Goal: Transaction & Acquisition: Purchase product/service

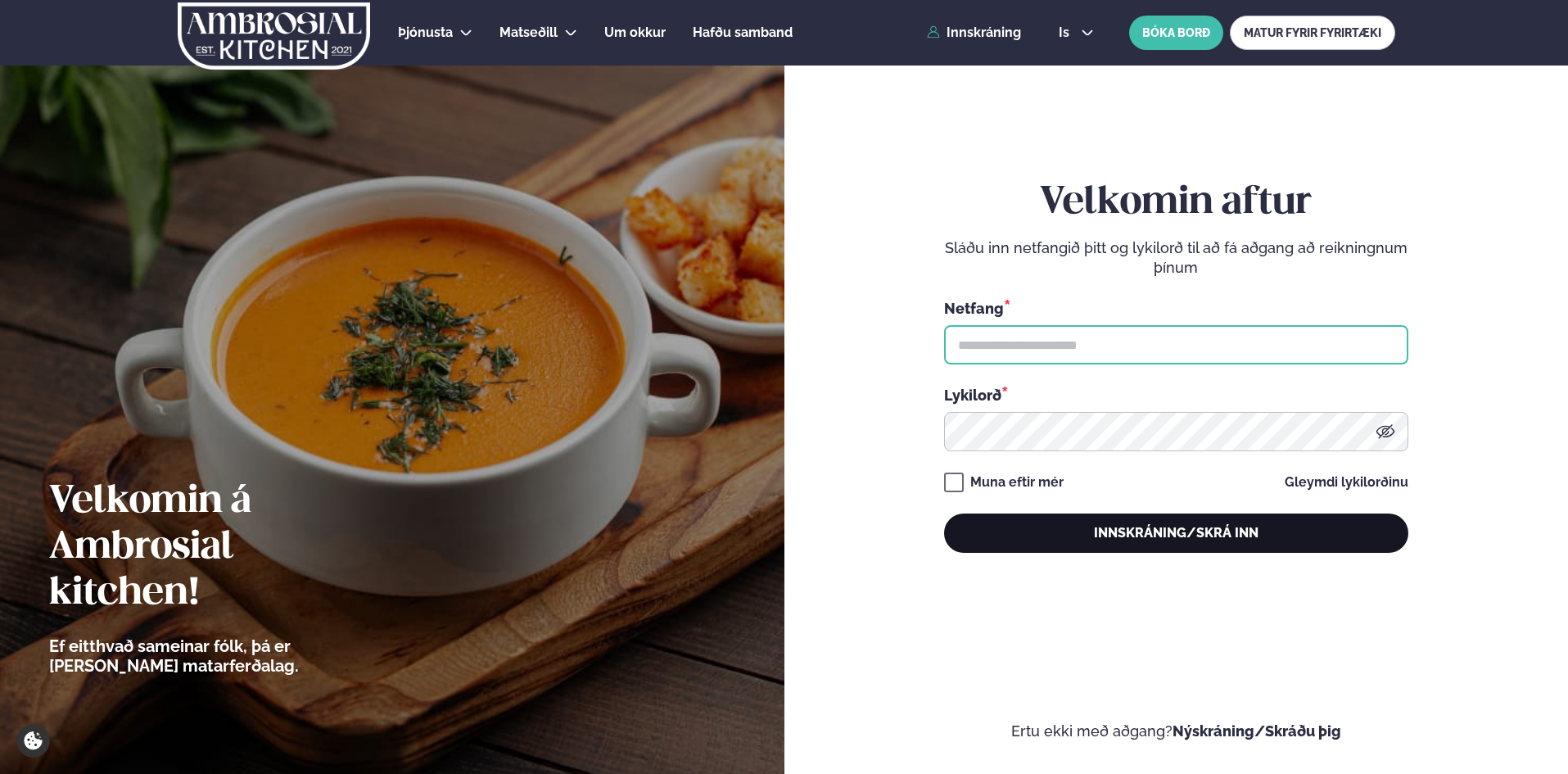
type input "**********"
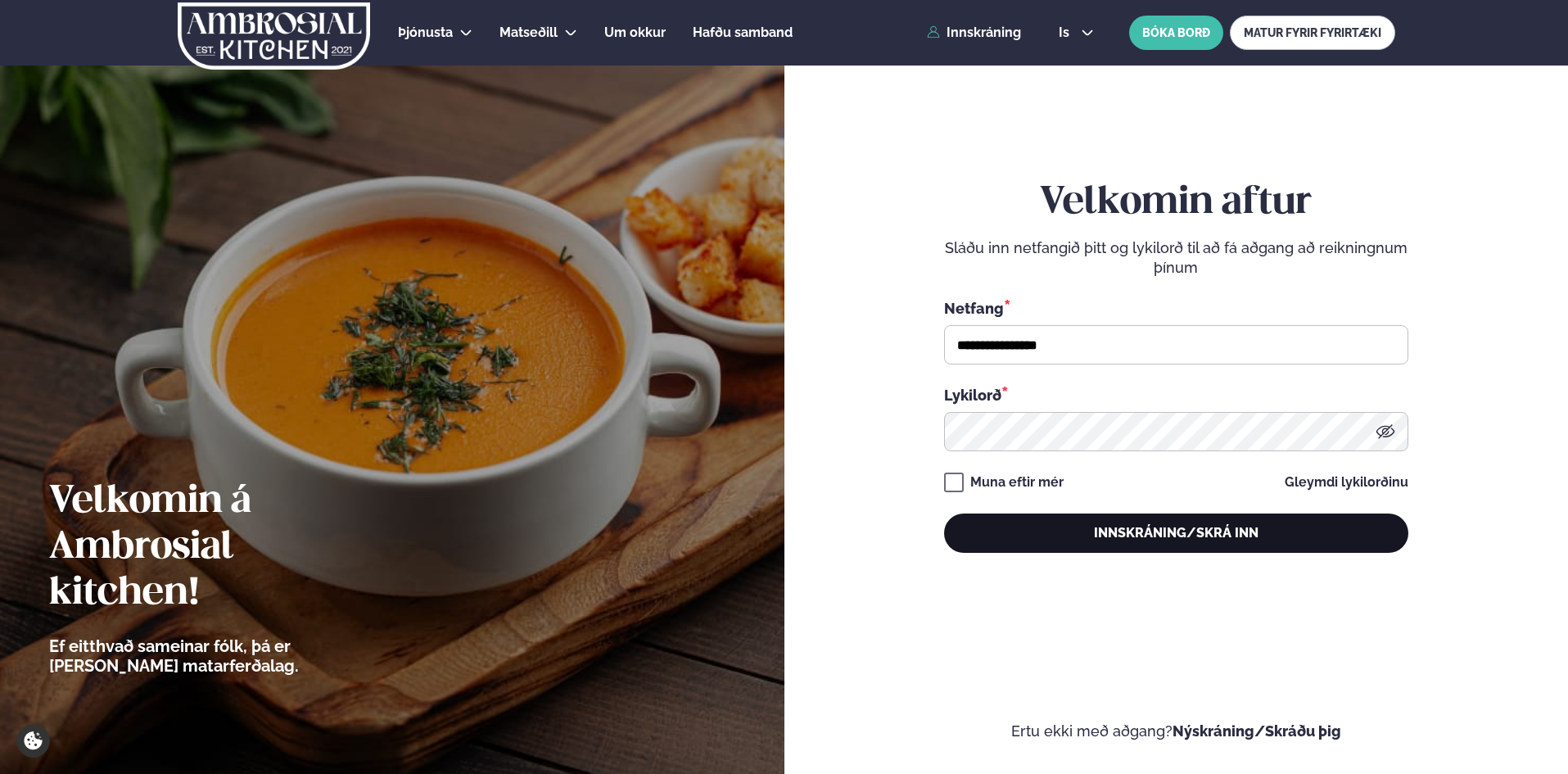
click at [1179, 541] on button "Innskráning/Skrá inn" at bounding box center [1176, 533] width 464 height 39
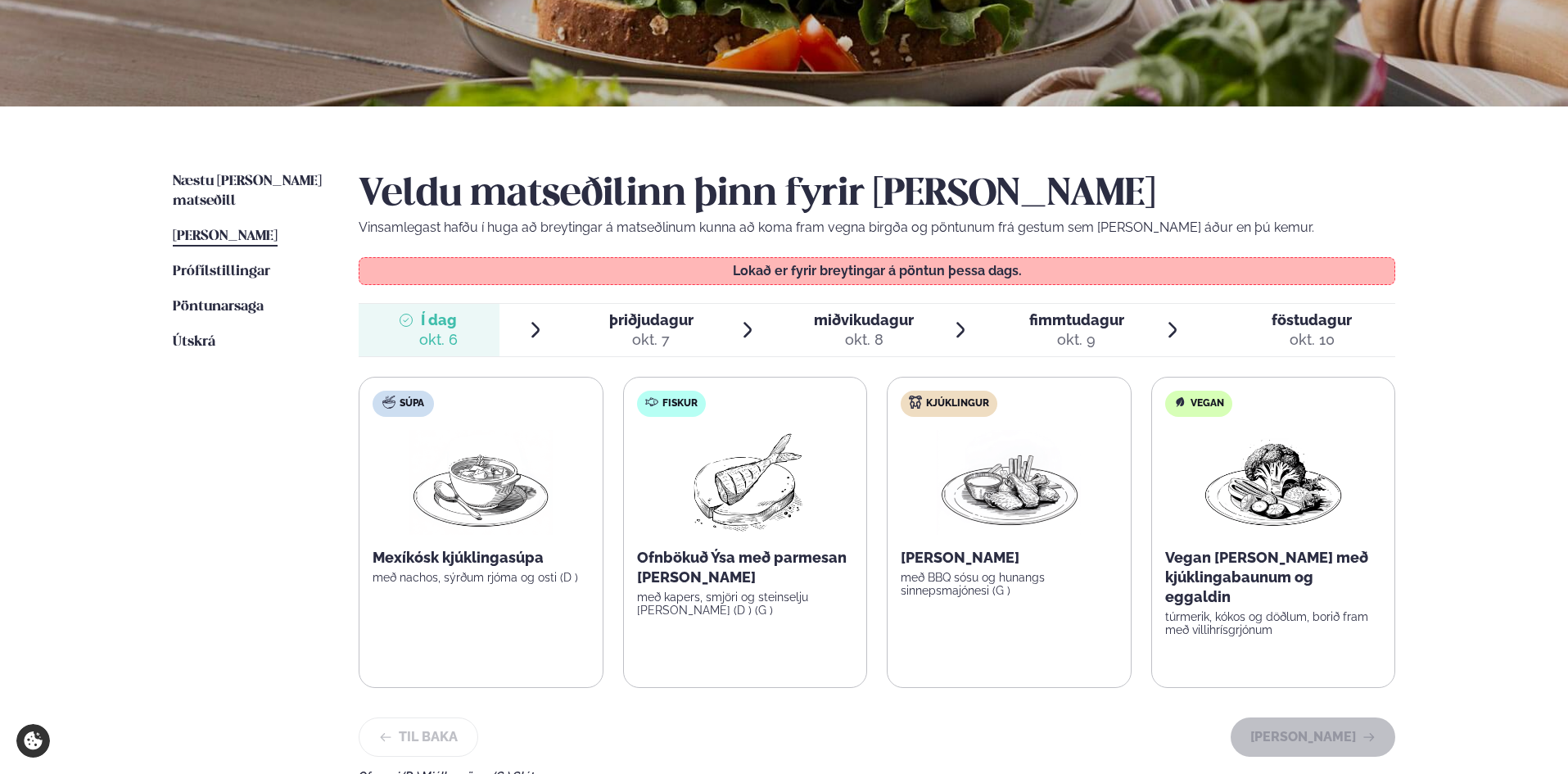
scroll to position [327, 0]
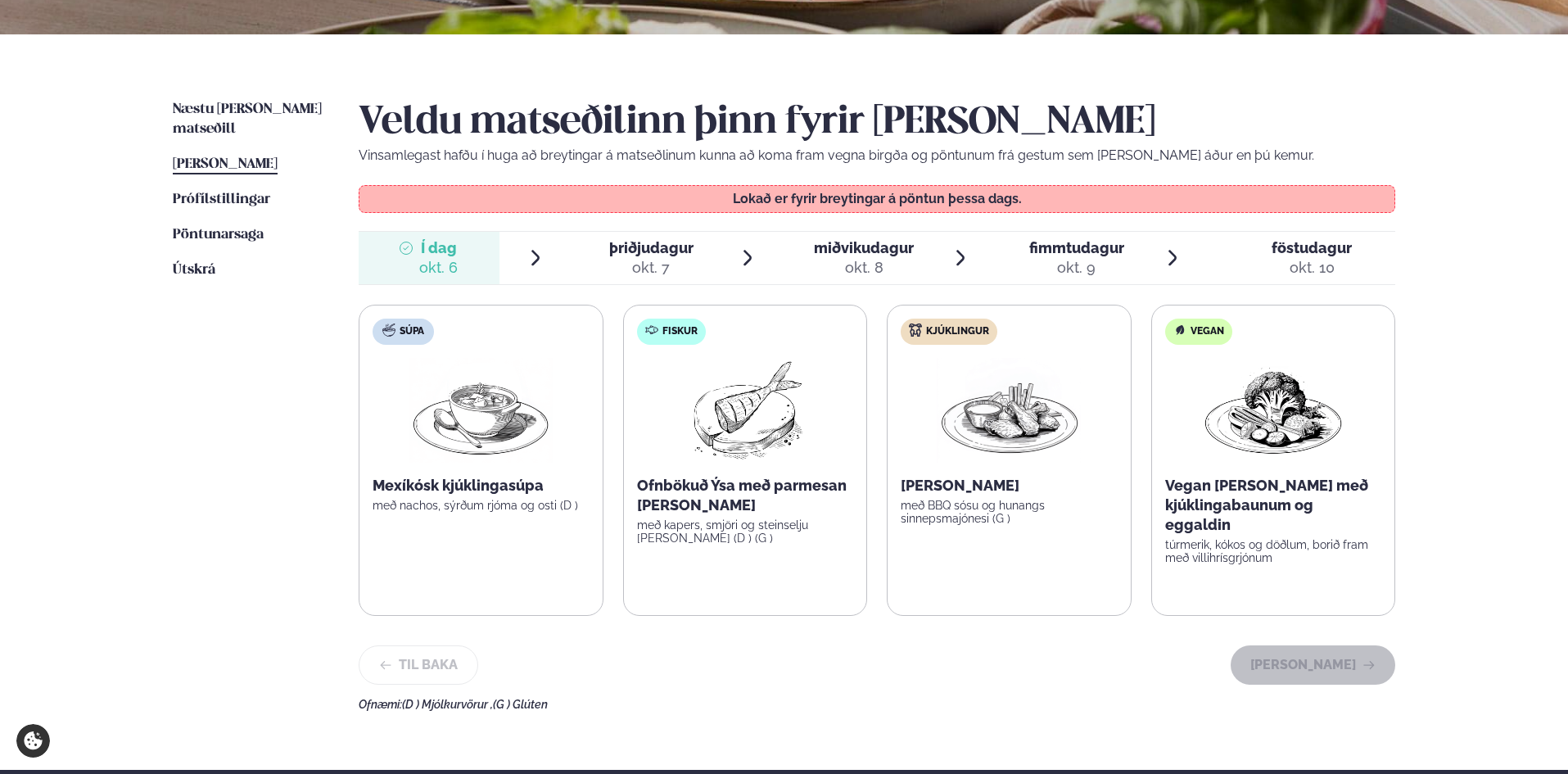
click at [644, 244] on span "þriðjudagur" at bounding box center [651, 247] width 84 height 17
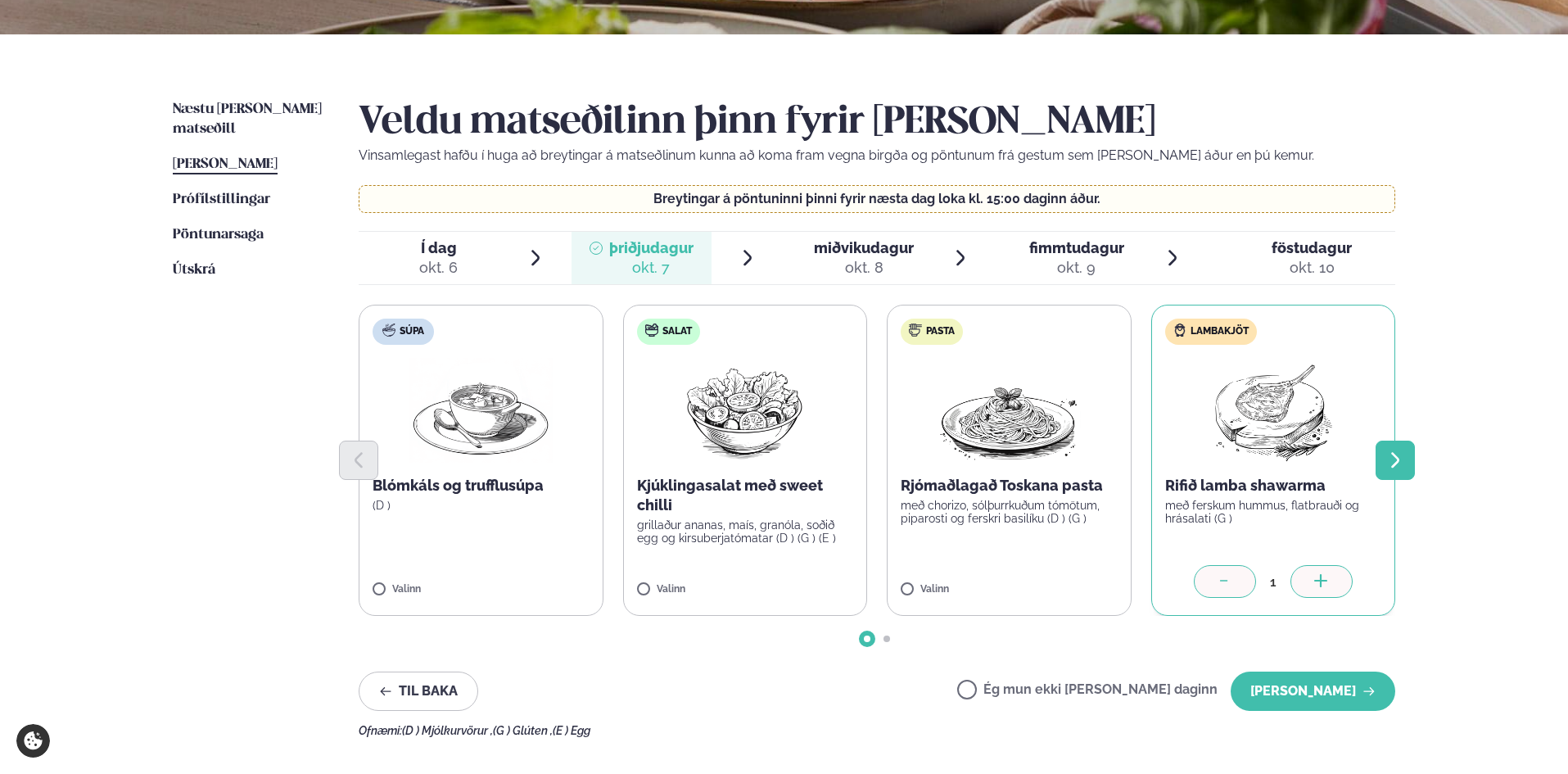
click at [1396, 455] on icon "Next slide" at bounding box center [1395, 460] width 20 height 20
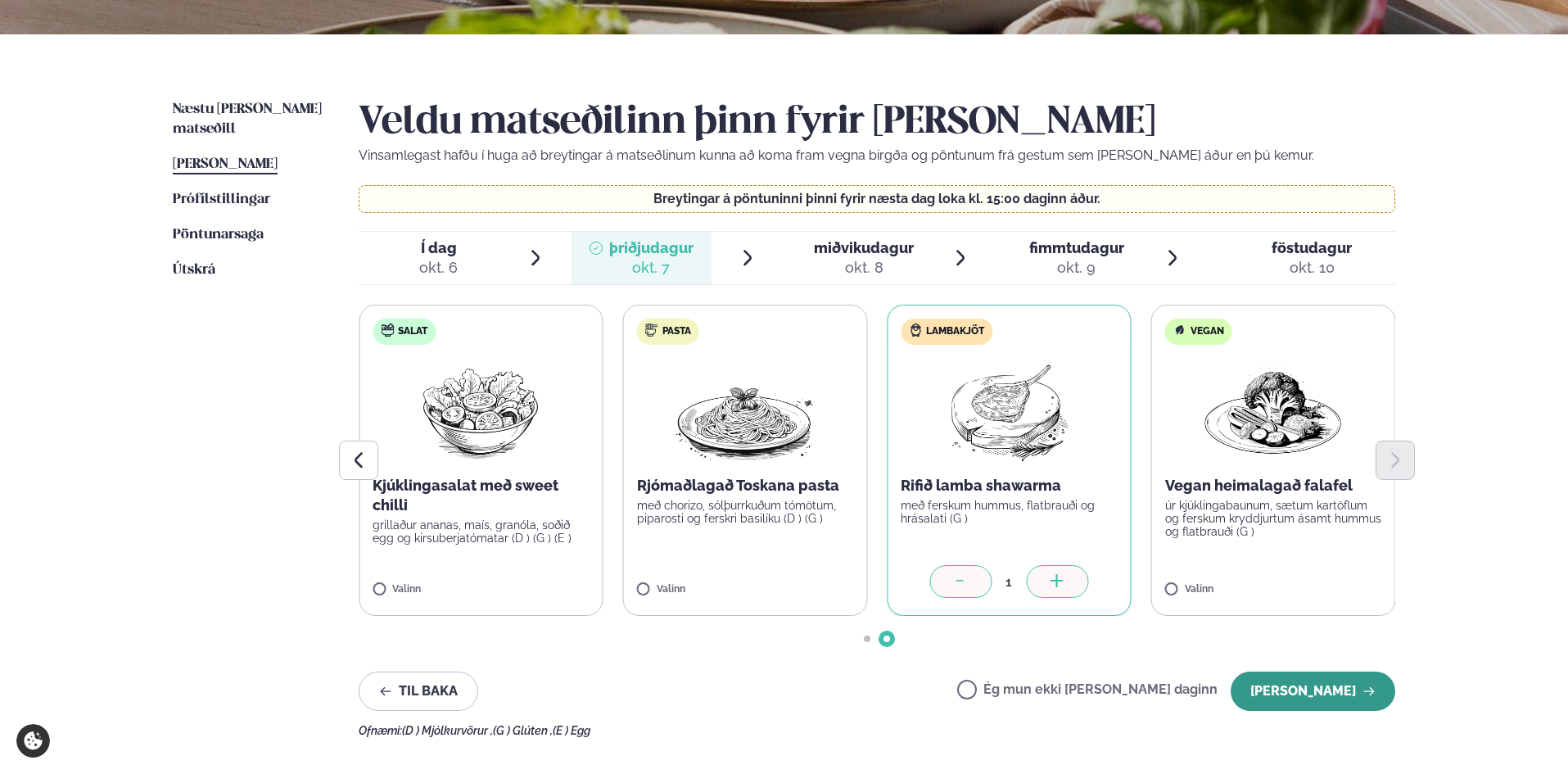
click at [1341, 693] on button "[PERSON_NAME]" at bounding box center [1313, 691] width 164 height 39
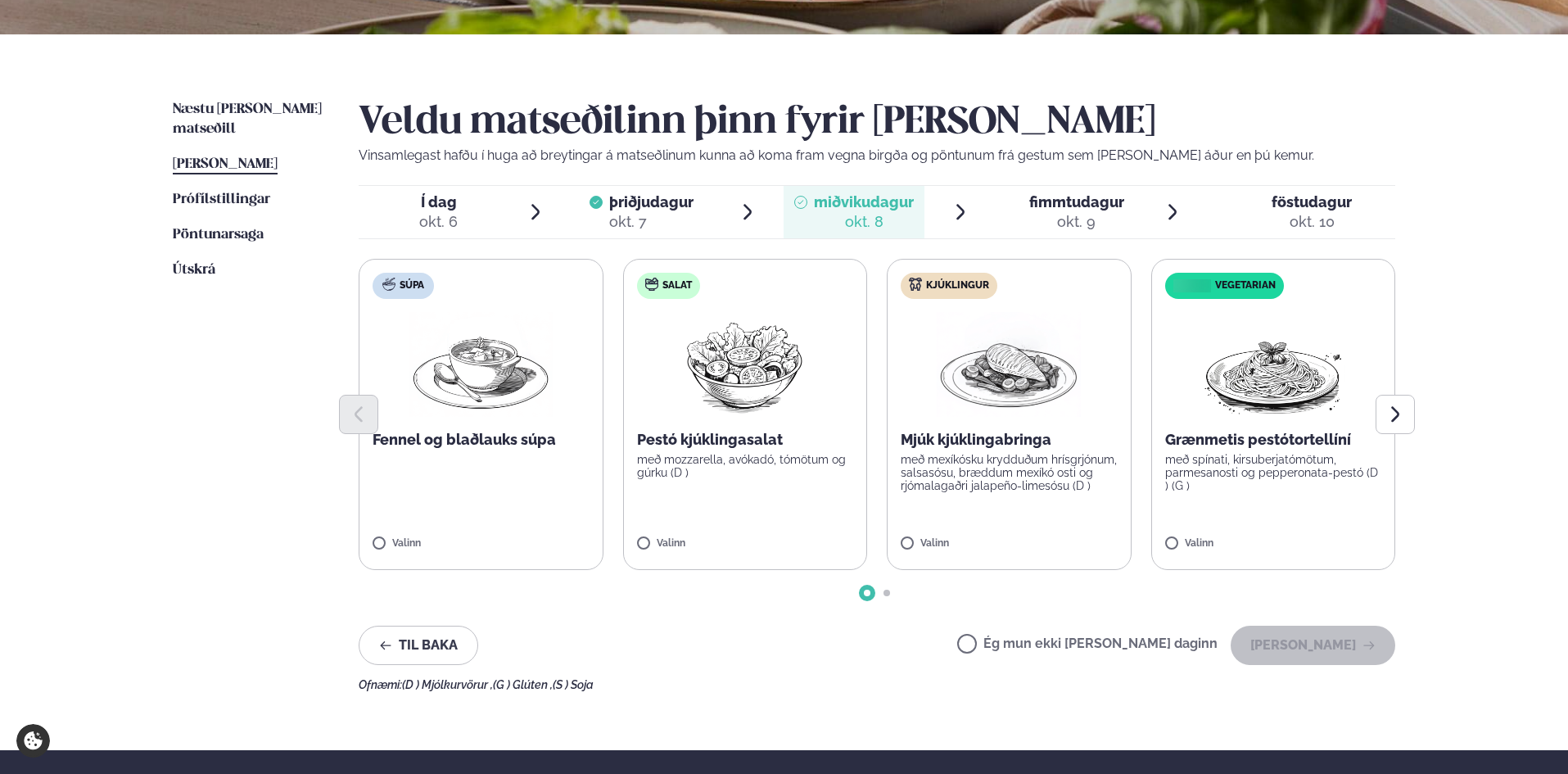
click at [625, 206] on span "þriðjudagur" at bounding box center [651, 201] width 84 height 17
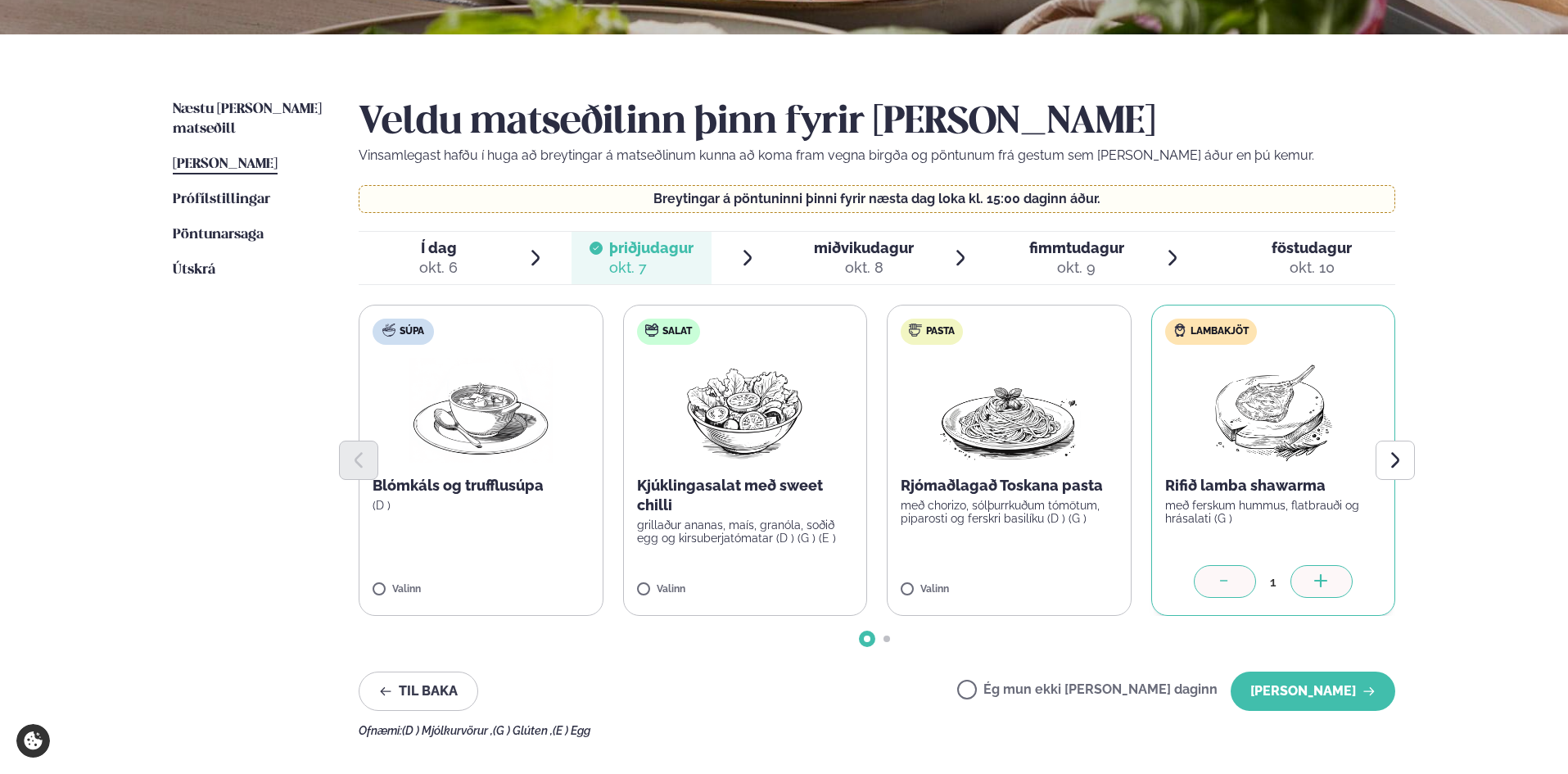
click at [1027, 556] on label "Pasta Rjómaðlagað Toskana pasta með chorizo, sólþurrkuðum tómötum, piparosti og…" at bounding box center [1009, 460] width 245 height 311
click at [1225, 579] on icon at bounding box center [1225, 582] width 16 height 16
click at [1326, 701] on button "[PERSON_NAME]" at bounding box center [1313, 691] width 164 height 39
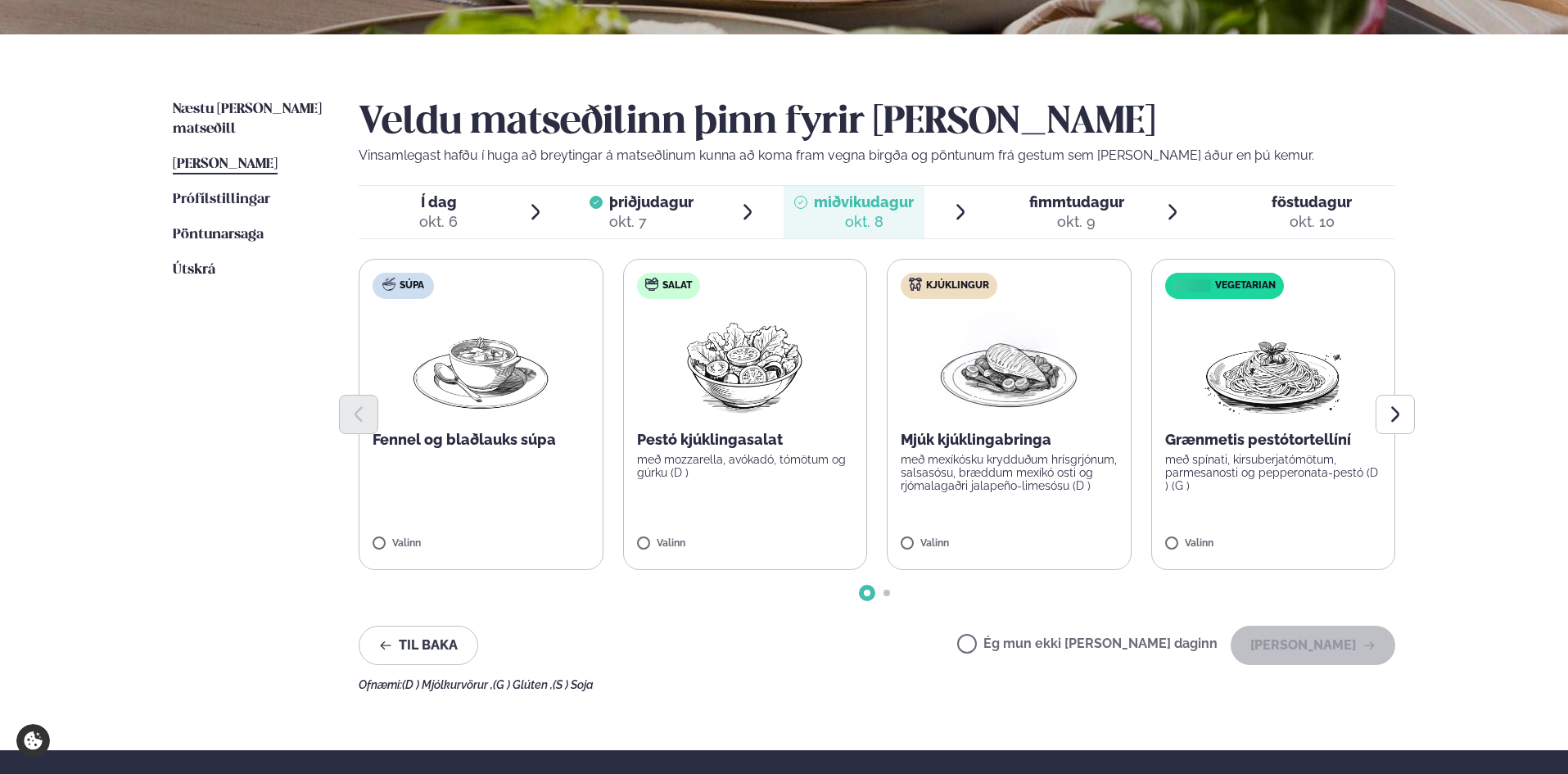
click at [1013, 512] on label "Kjúklingur Mjúk kjúklingabringa með mexíkósku krydduðum hrísgrjónum, salsasósu,…" at bounding box center [1009, 414] width 245 height 311
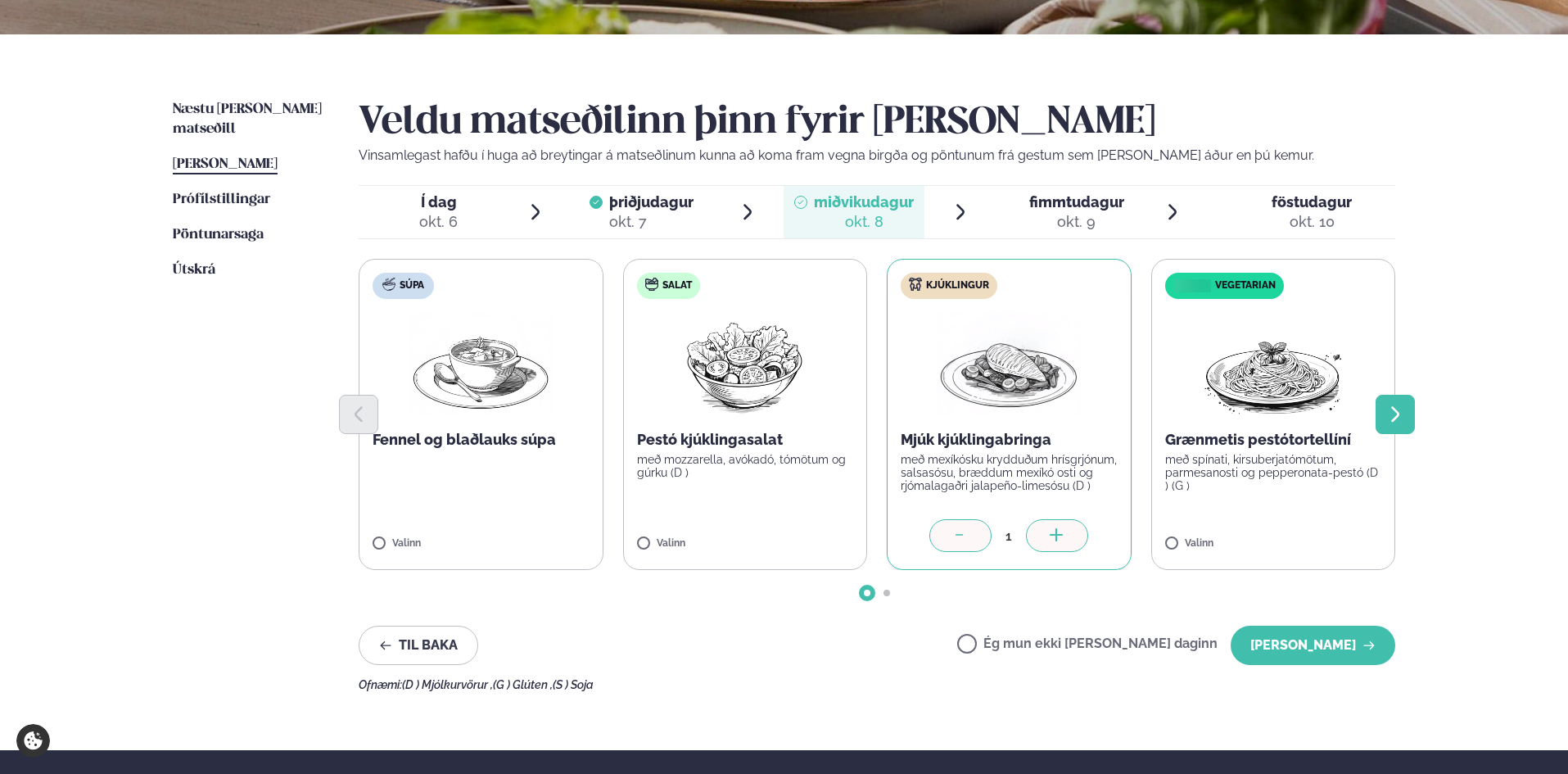
click at [1400, 402] on button "Next slide" at bounding box center [1395, 414] width 39 height 39
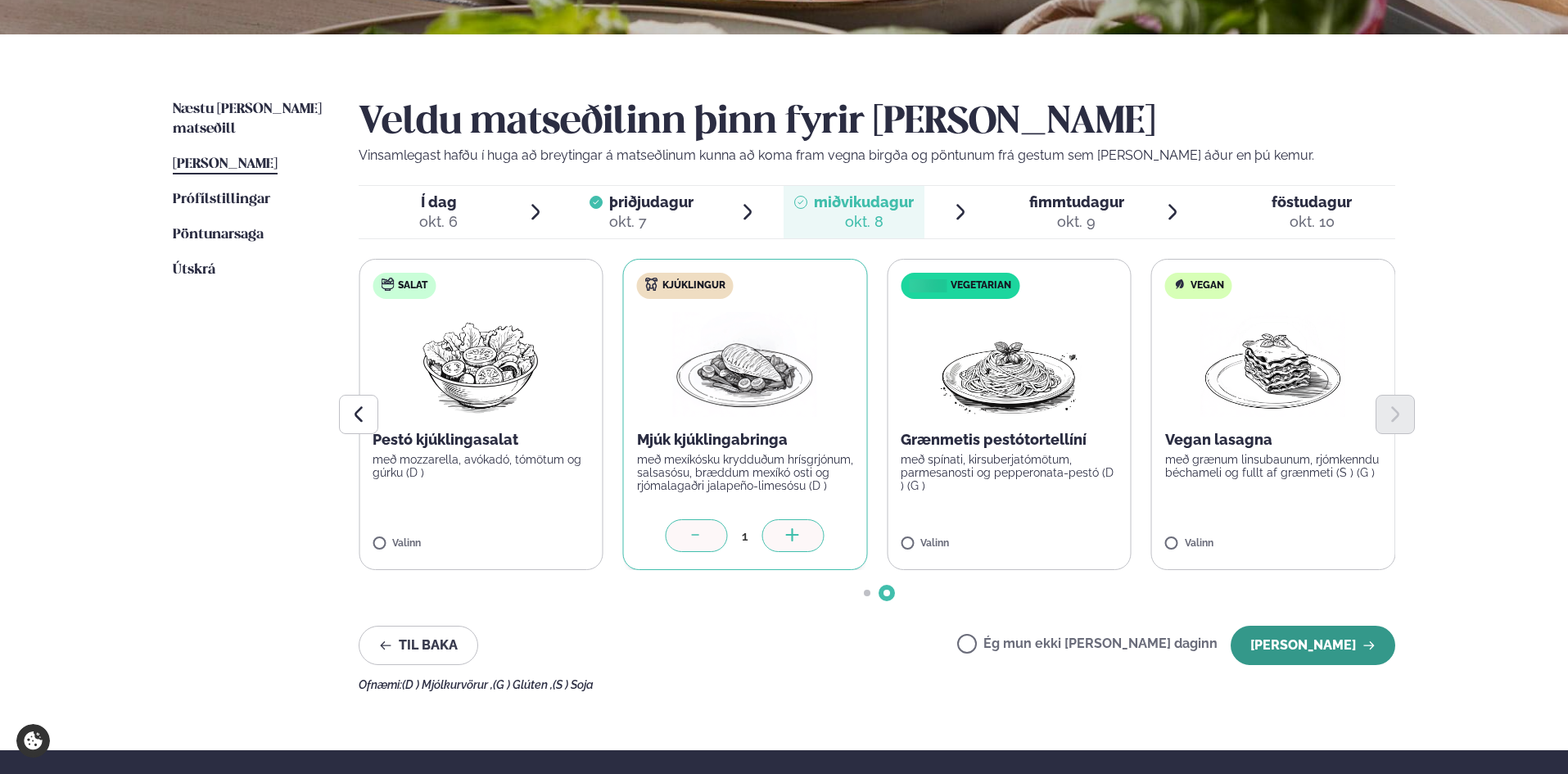
click at [1302, 644] on button "[PERSON_NAME]" at bounding box center [1313, 645] width 164 height 39
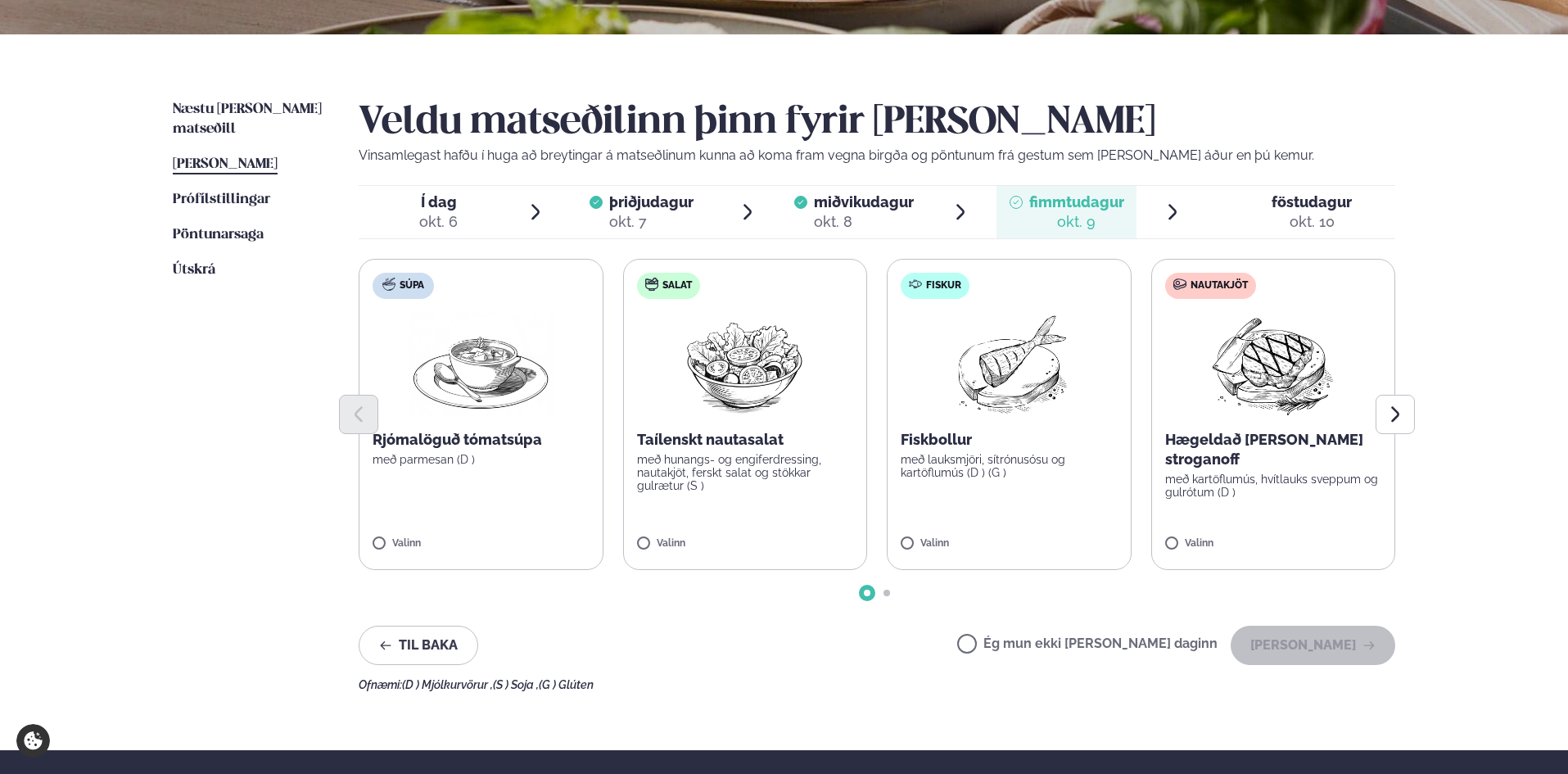
click at [1032, 484] on label "Fiskur Fiskbollur með lauksmjöri, sítrónusósu og kartöflumús (D ) (G ) Valinn" at bounding box center [1009, 414] width 245 height 311
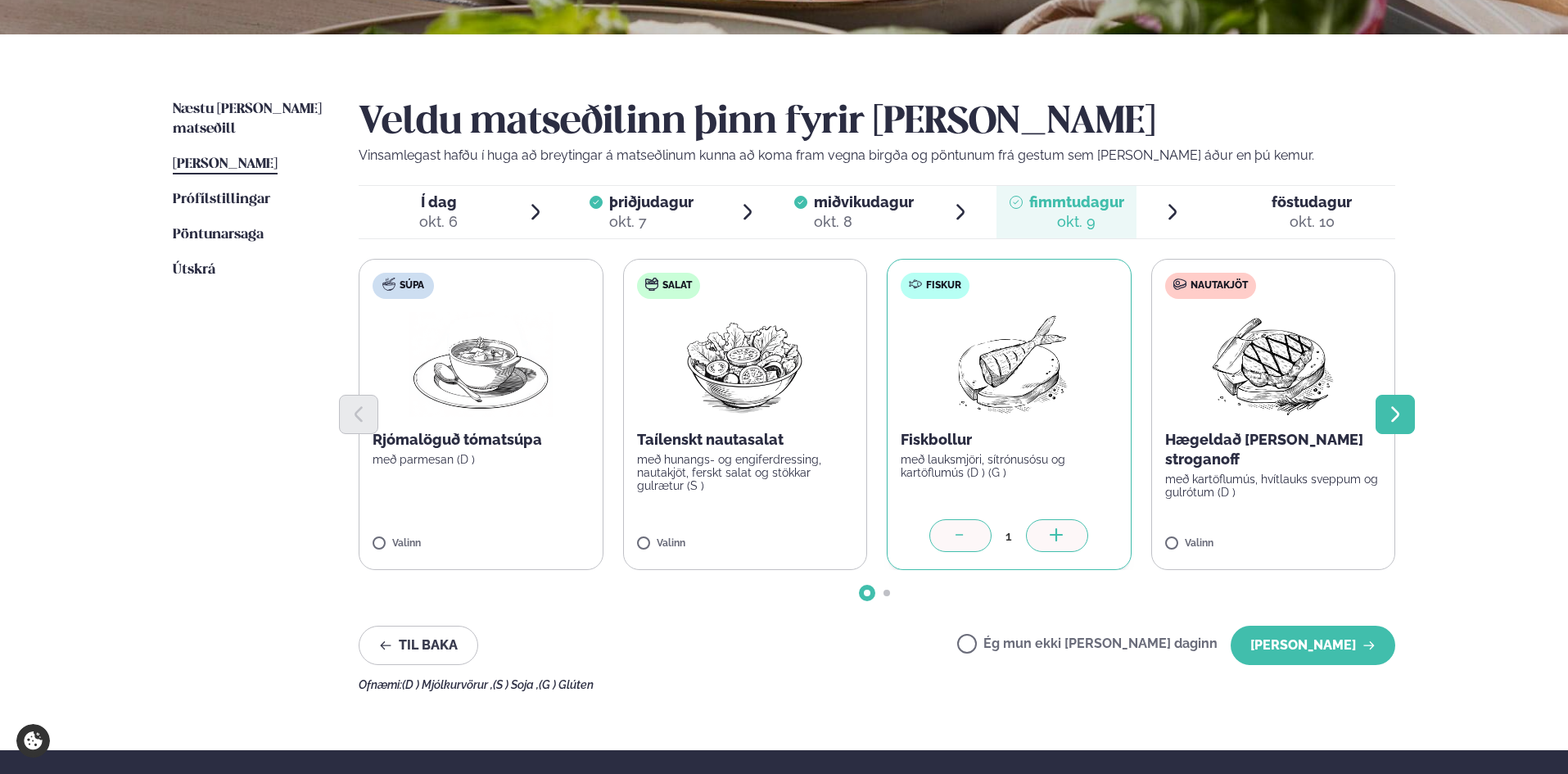
click at [1404, 413] on icon "Next slide" at bounding box center [1395, 414] width 20 height 20
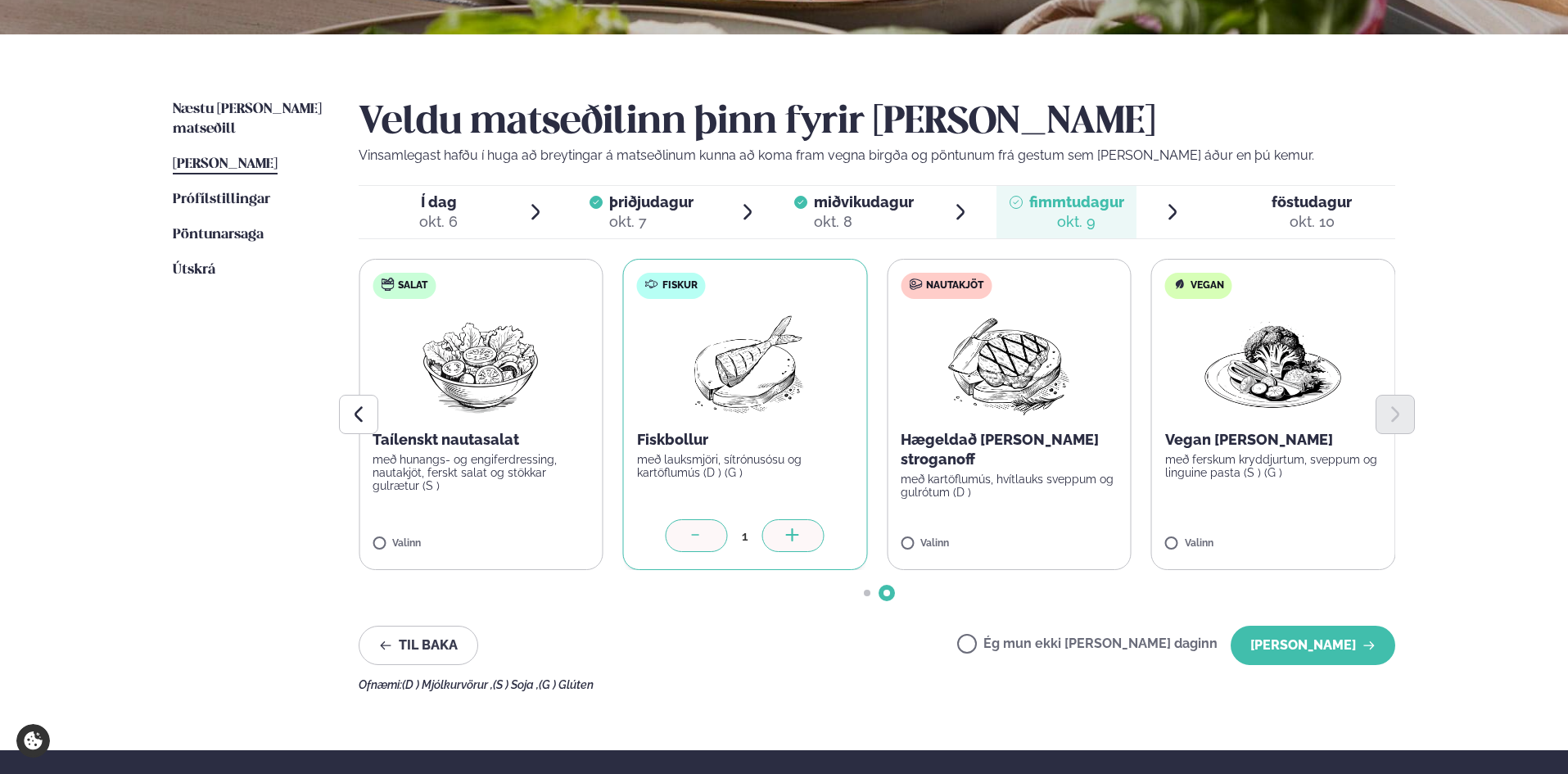
click at [996, 435] on p "Hægeldað [PERSON_NAME] stroganoff" at bounding box center [1009, 450] width 217 height 39
click at [694, 535] on icon at bounding box center [696, 536] width 16 height 16
click at [1336, 630] on button "[PERSON_NAME]" at bounding box center [1313, 645] width 164 height 39
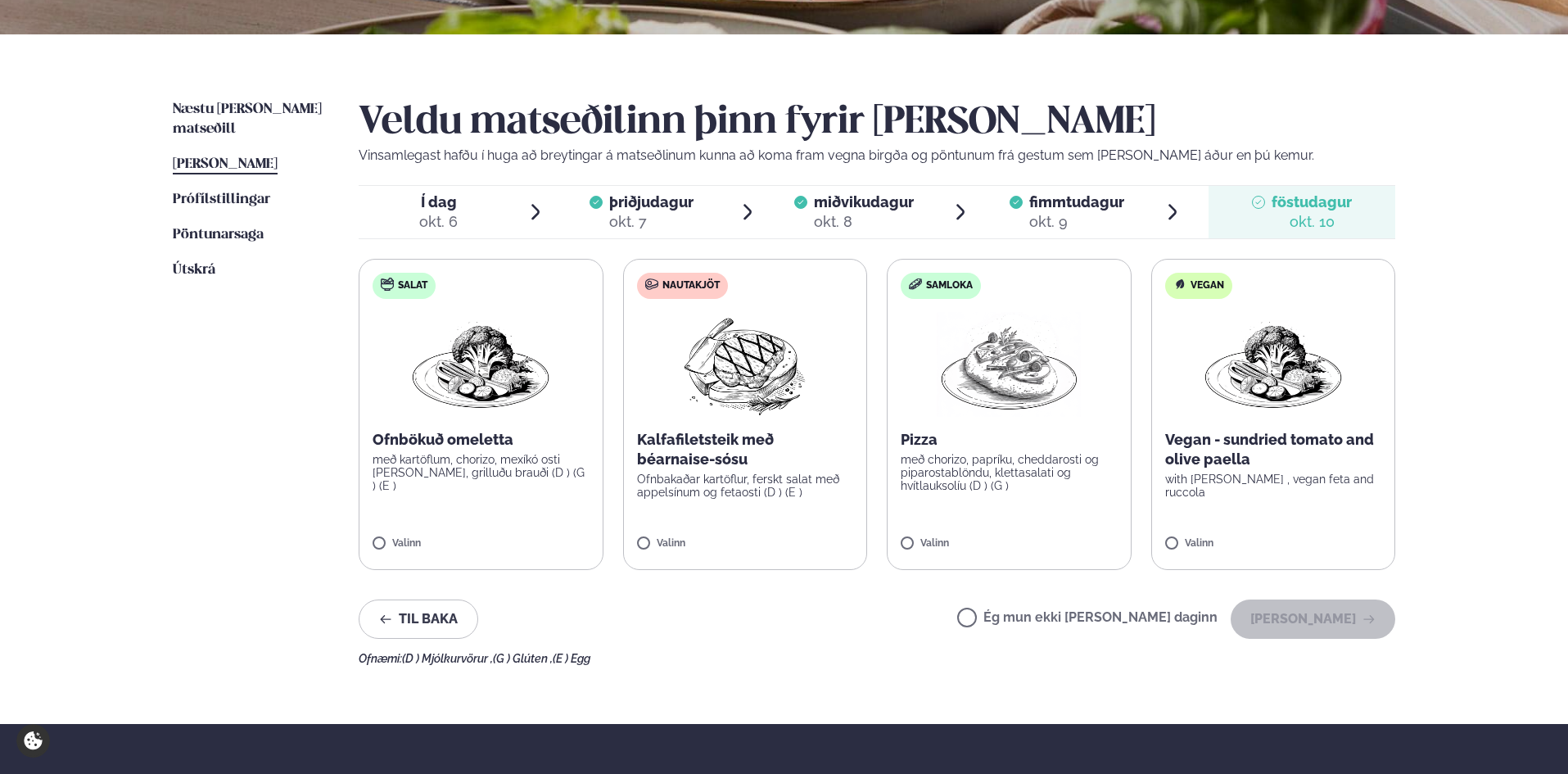
click at [741, 472] on div "Kalfafiletsteik með béarnaise-sósu Ofnbakaðar kartöflur, ferskt salat með appel…" at bounding box center [746, 464] width 217 height 69
click at [695, 534] on icon at bounding box center [695, 534] width 7 height 1
click at [842, 206] on span "miðvikudagur" at bounding box center [864, 201] width 100 height 17
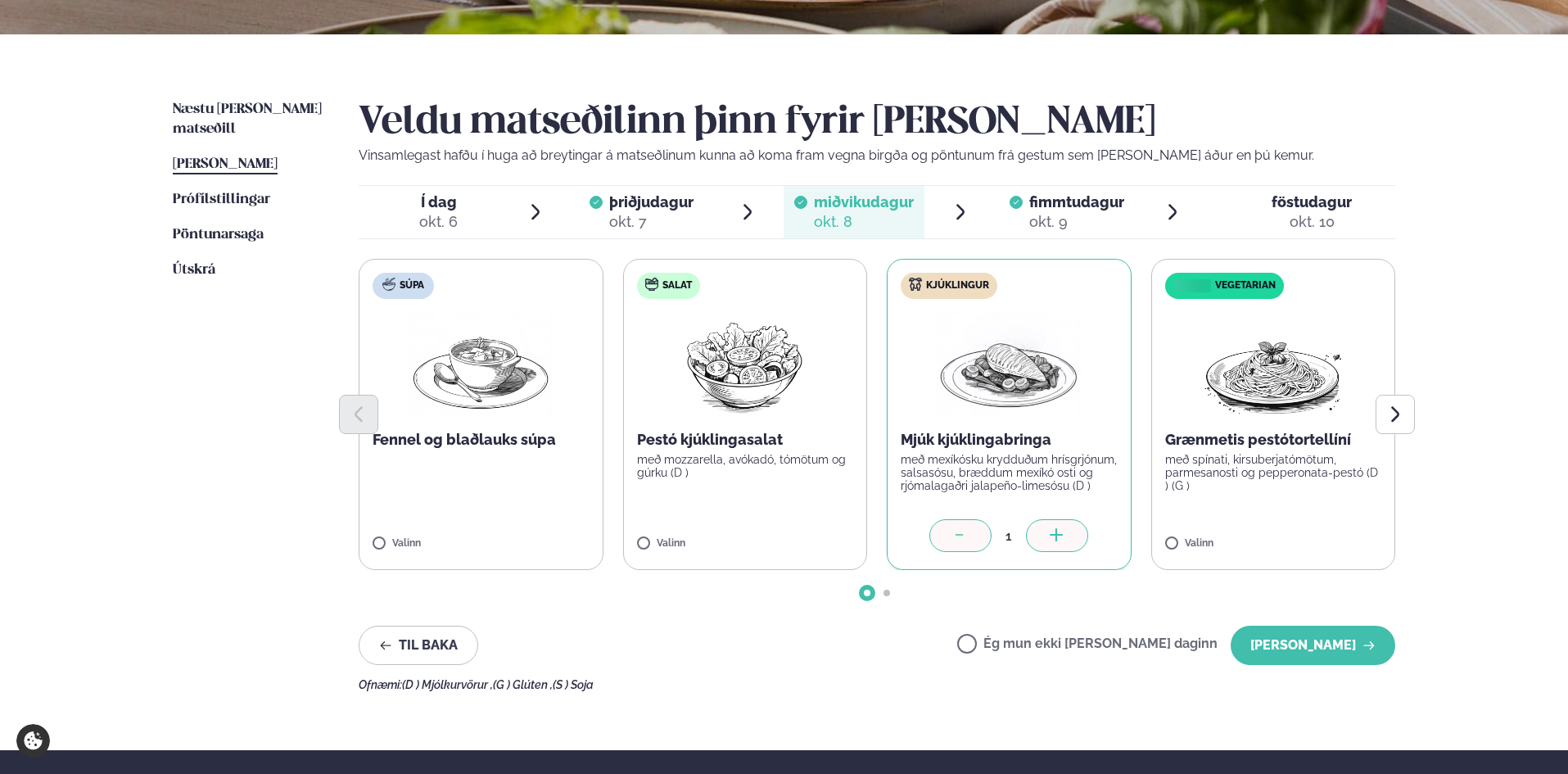
click at [1068, 206] on span "fimmtudagur" at bounding box center [1076, 201] width 95 height 17
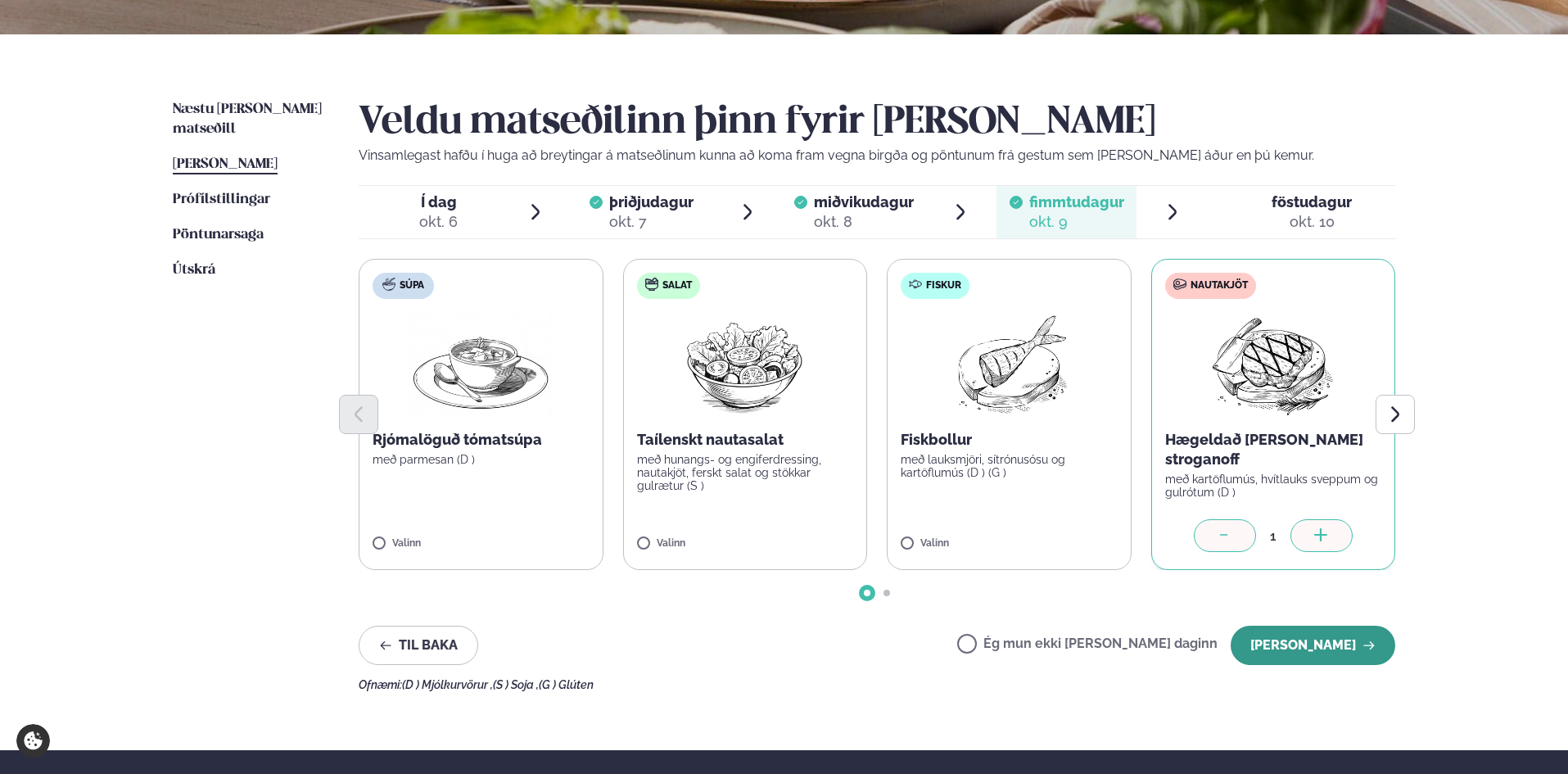
click at [1332, 641] on button "[PERSON_NAME]" at bounding box center [1313, 645] width 164 height 39
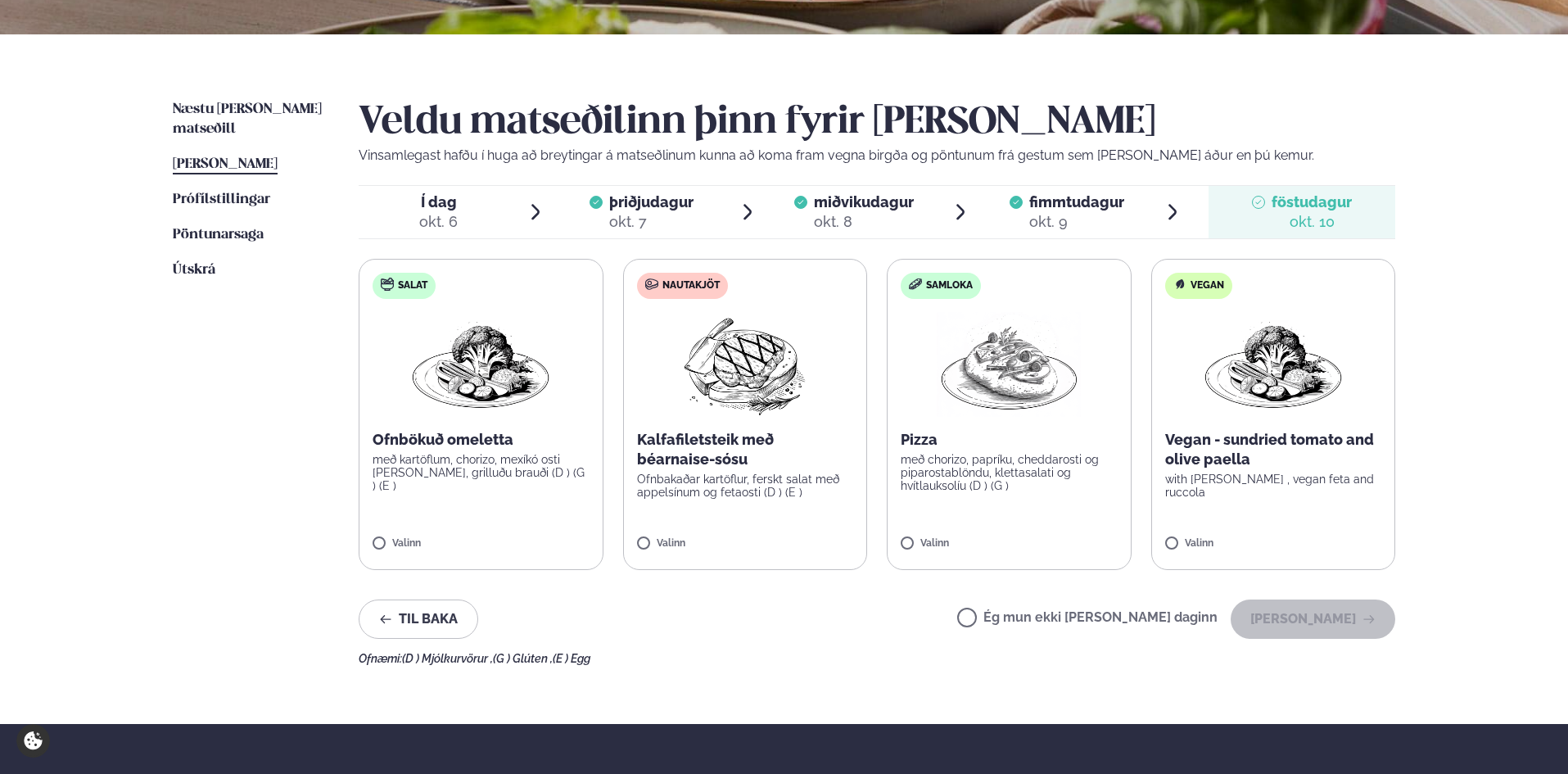
click at [275, 157] on span "[PERSON_NAME]" at bounding box center [224, 164] width 105 height 14
click at [263, 104] on span "Næstu [PERSON_NAME] matseðill" at bounding box center [247, 119] width 149 height 34
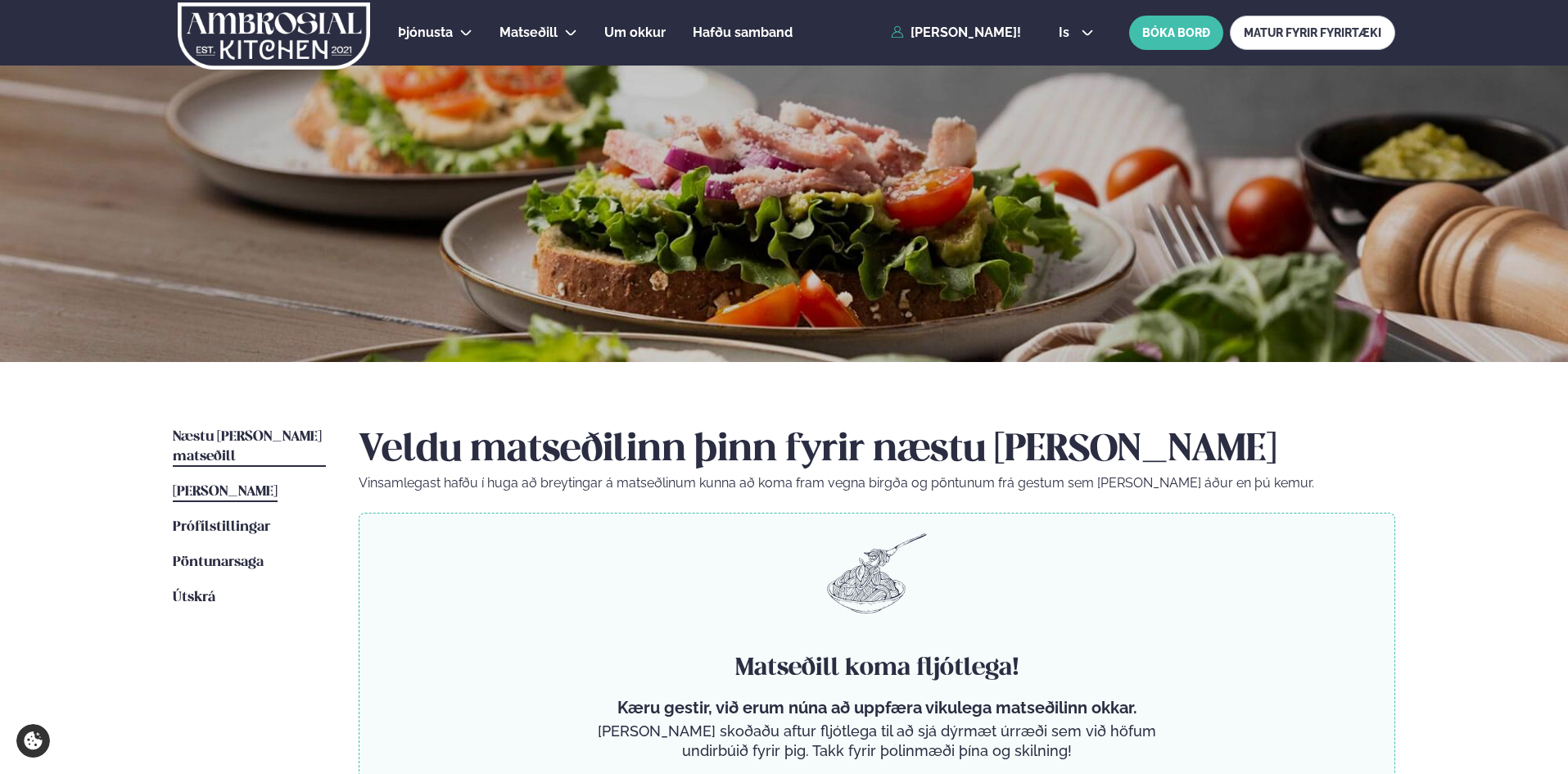
click at [231, 484] on span "[PERSON_NAME]" at bounding box center [224, 492] width 105 height 14
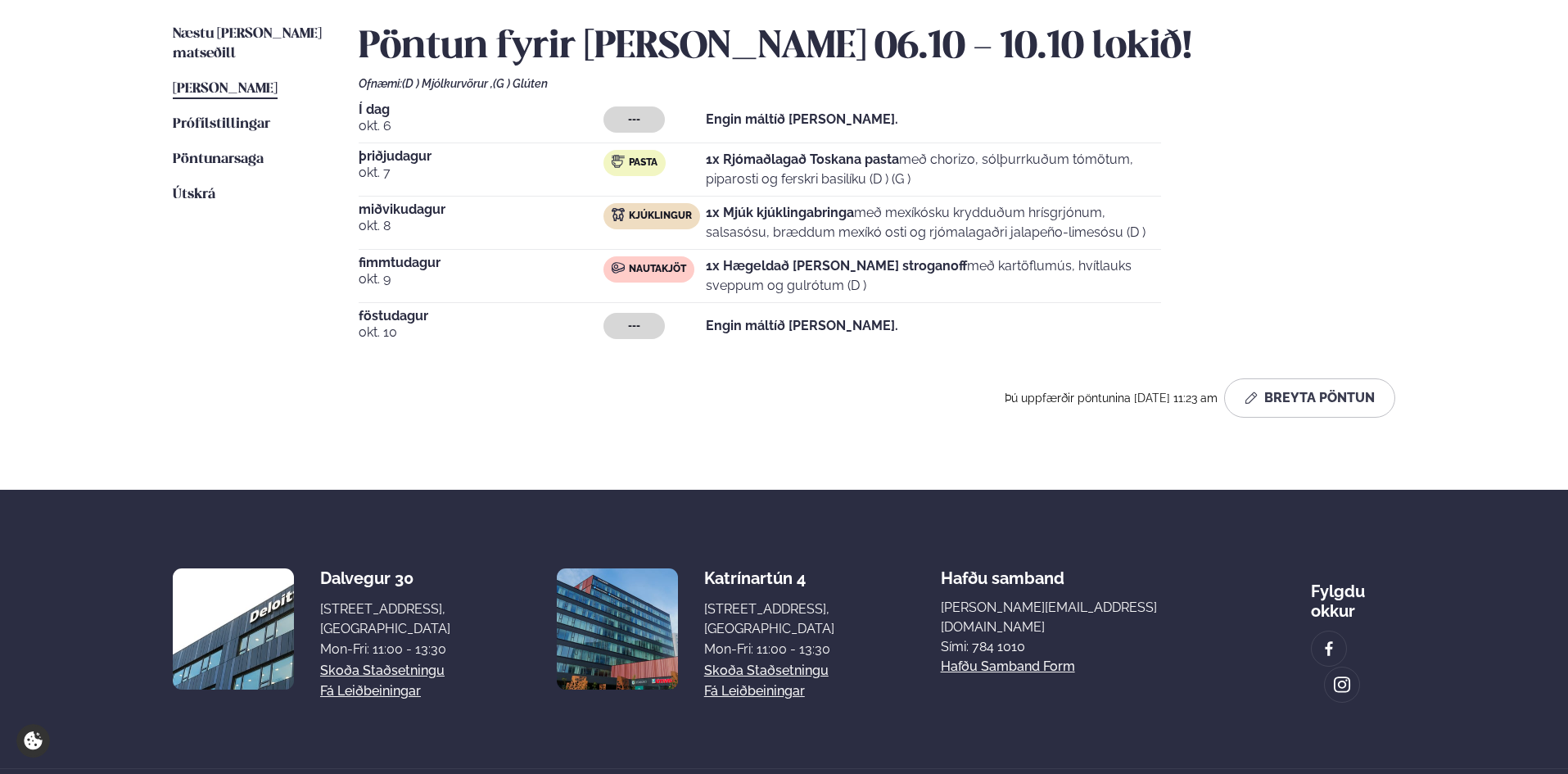
scroll to position [450, 0]
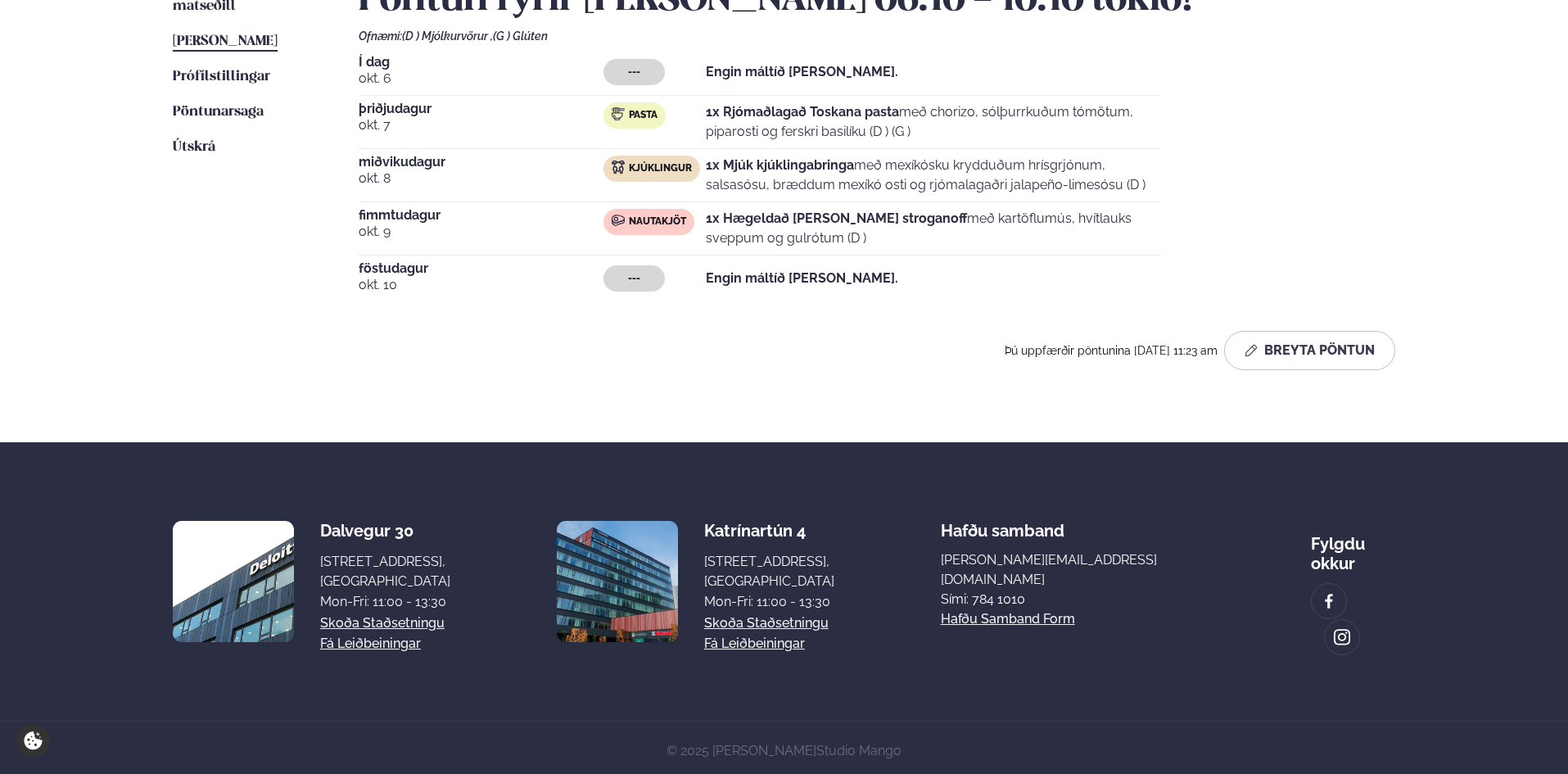
drag, startPoint x: 631, startPoint y: 111, endPoint x: 997, endPoint y: 239, distance: 387.7
click at [997, 239] on div "Í dag [DATE] --- Engin máltíð [PERSON_NAME]. [DATE] Pasta 1x Rjómaðlagað Toskan…" at bounding box center [877, 178] width 1037 height 246
